Goal: Task Accomplishment & Management: Use online tool/utility

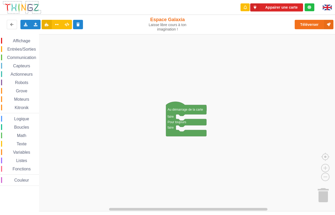
click at [24, 41] on span "Affichage" at bounding box center [21, 41] width 19 height 4
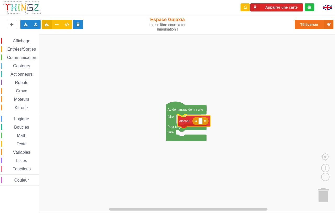
click at [184, 121] on div "Affichage Entrées/Sorties Communication Capteurs Actionneurs Robots Grove Moteu…" at bounding box center [169, 123] width 338 height 178
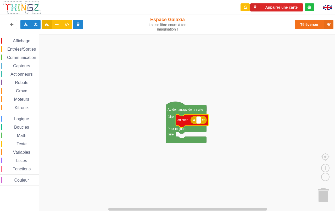
click at [199, 120] on text "Espace de travail de Blocky" at bounding box center [198, 120] width 1 height 4
click at [202, 120] on input "c4EST UN TEST" at bounding box center [208, 120] width 25 height 7
type input "C'EST UN TEST"
click at [185, 170] on rect "Espace de travail de Blocky" at bounding box center [169, 123] width 338 height 178
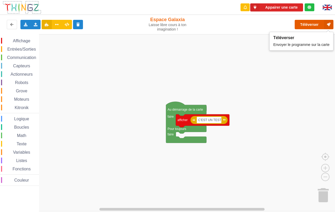
click at [307, 25] on button "Téléverser" at bounding box center [313, 24] width 39 height 9
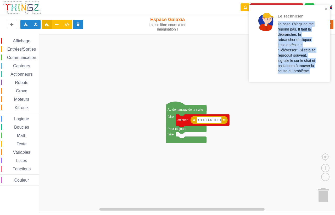
click at [324, 9] on div "Le Technicien Ta base Thingz ne me répond pas. Il faut la débrancher, la rebran…" at bounding box center [287, 43] width 74 height 73
click at [326, 9] on icon "close" at bounding box center [325, 9] width 3 height 3
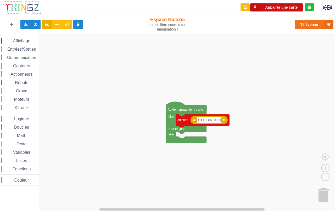
click at [275, 8] on button "Appairer une carte" at bounding box center [276, 7] width 53 height 8
click at [252, 7] on icon at bounding box center [254, 7] width 9 height 8
click at [275, 7] on button "Appairer une carte" at bounding box center [276, 7] width 53 height 8
click at [274, 8] on button "Appairer une carte" at bounding box center [276, 7] width 53 height 8
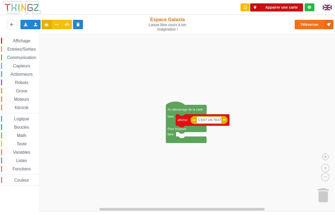
click at [277, 6] on button "Appairer une carte" at bounding box center [276, 7] width 53 height 8
click at [273, 8] on button "Appairer une carte" at bounding box center [276, 7] width 53 height 8
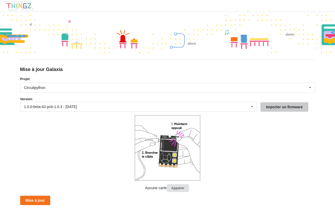
click at [275, 107] on button "Importer un firmware" at bounding box center [284, 106] width 48 height 9
click at [38, 107] on div "1.0.0-beta-42-pcb-1.0.3 - [DATE]" at bounding box center [50, 107] width 53 height 4
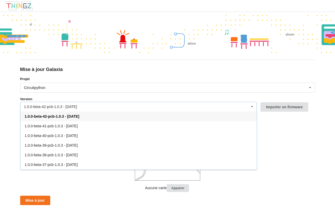
click at [46, 117] on span "1.0.0-beta-42-pcb-1.0.3 - [DATE]" at bounding box center [52, 117] width 55 height 4
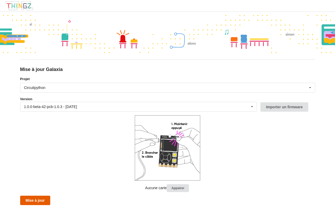
click at [41, 200] on button "Mise à jour" at bounding box center [35, 200] width 30 height 9
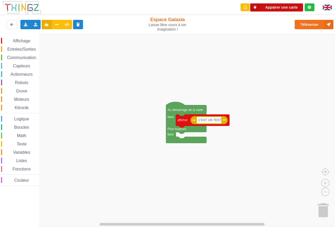
click at [274, 7] on button "Appairer une carte" at bounding box center [276, 7] width 53 height 8
click at [280, 10] on button "Appairer une carte" at bounding box center [276, 7] width 53 height 8
